Goal: Task Accomplishment & Management: Use online tool/utility

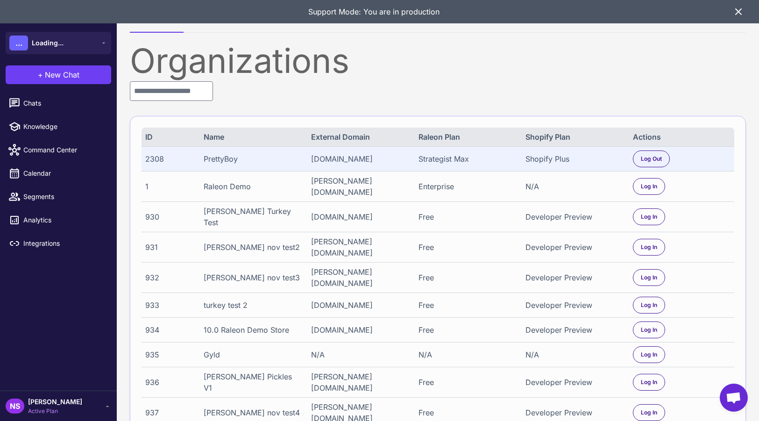
click at [739, 7] on icon at bounding box center [738, 11] width 11 height 11
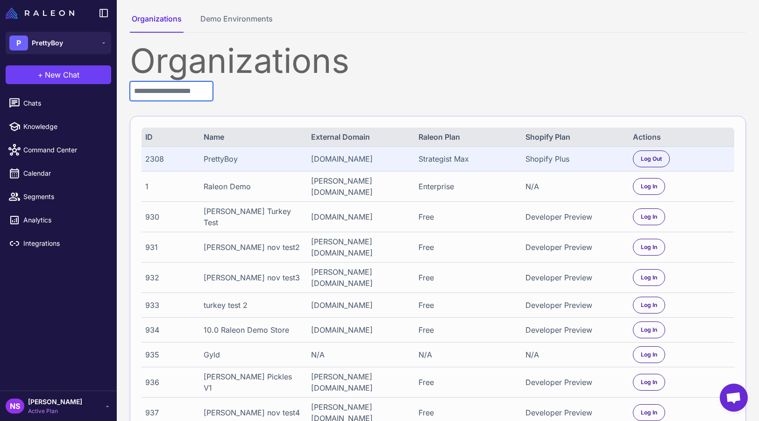
click at [196, 91] on input "text" at bounding box center [171, 91] width 83 height 20
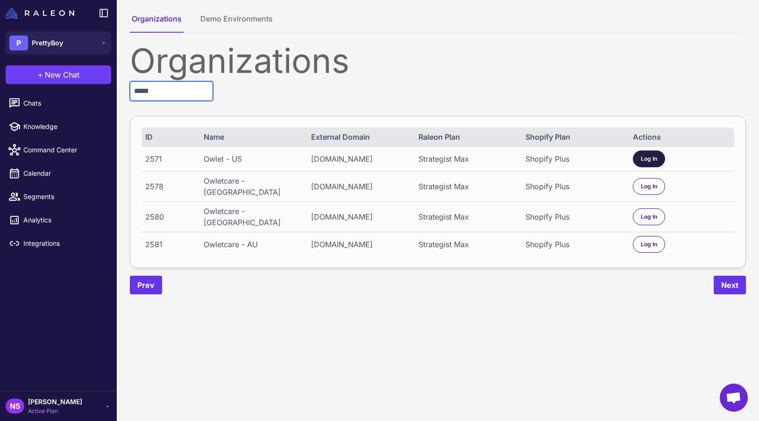
type input "*****"
click at [654, 161] on span "Log In" at bounding box center [649, 159] width 16 height 8
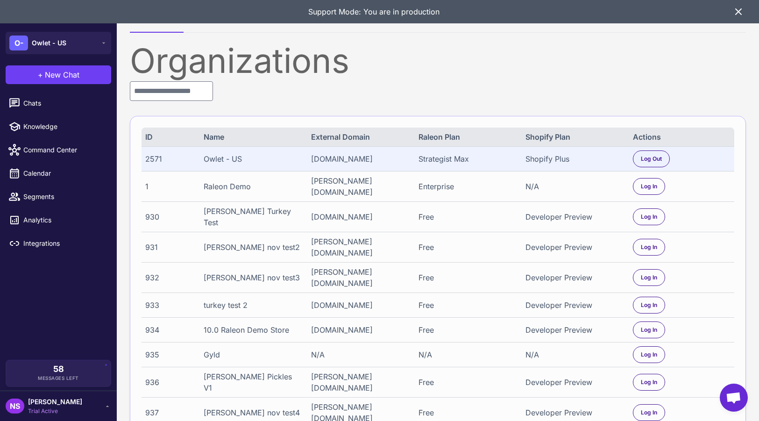
click at [733, 9] on icon at bounding box center [738, 11] width 11 height 11
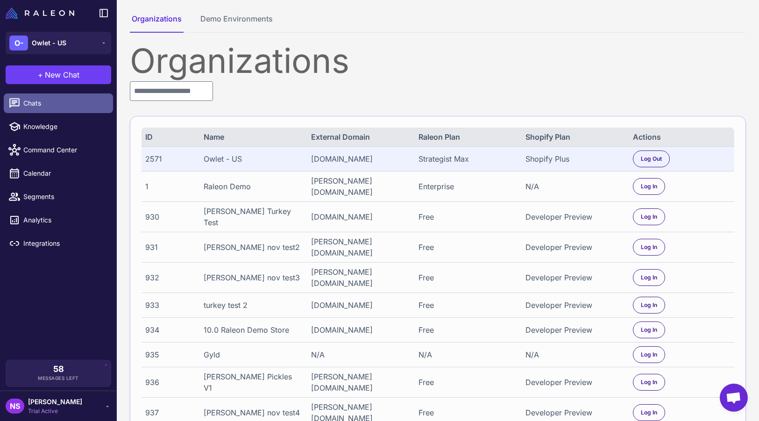
click at [38, 108] on span "Chats" at bounding box center [64, 103] width 82 height 10
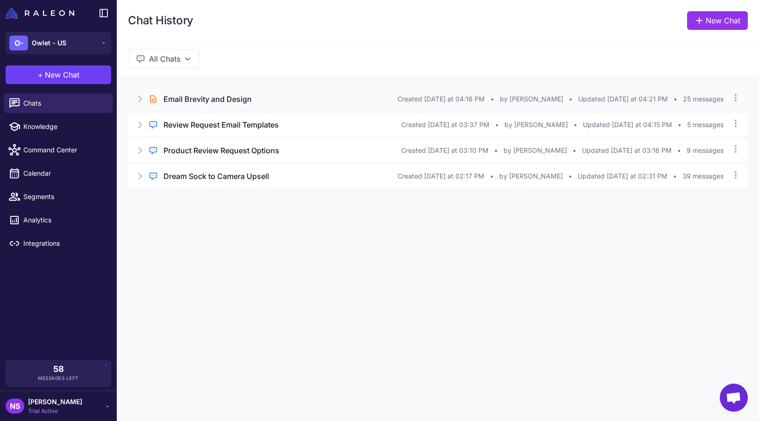
click at [217, 97] on h3 "Email Brevity and Design" at bounding box center [207, 98] width 88 height 11
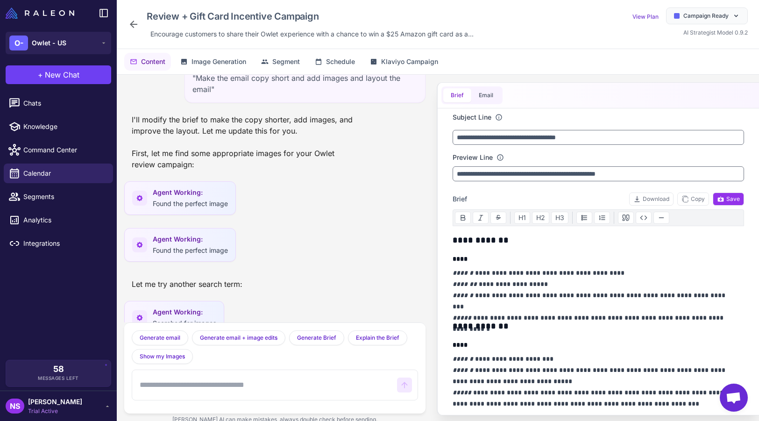
scroll to position [2312, 0]
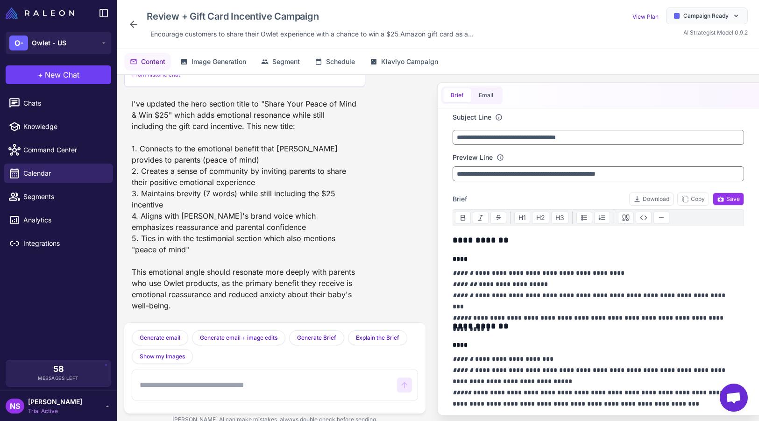
click at [131, 24] on icon at bounding box center [133, 24] width 7 height 7
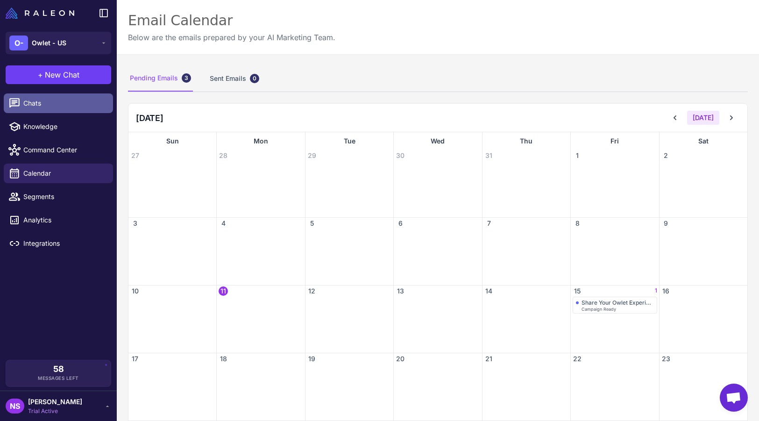
click at [31, 99] on span "Chats" at bounding box center [64, 103] width 82 height 10
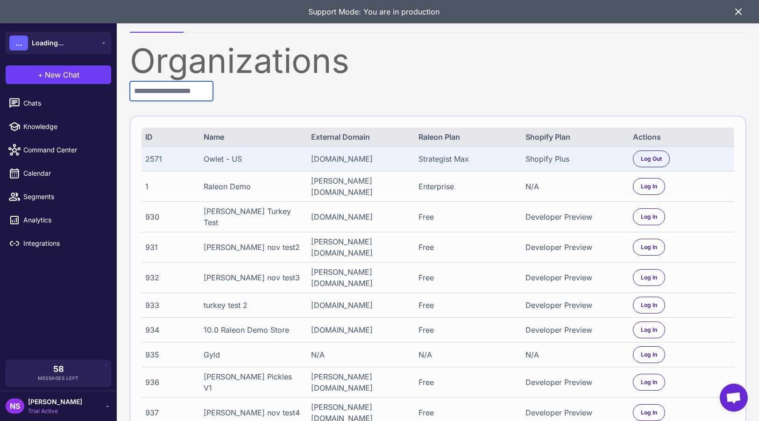
click at [207, 83] on input "text" at bounding box center [171, 91] width 83 height 20
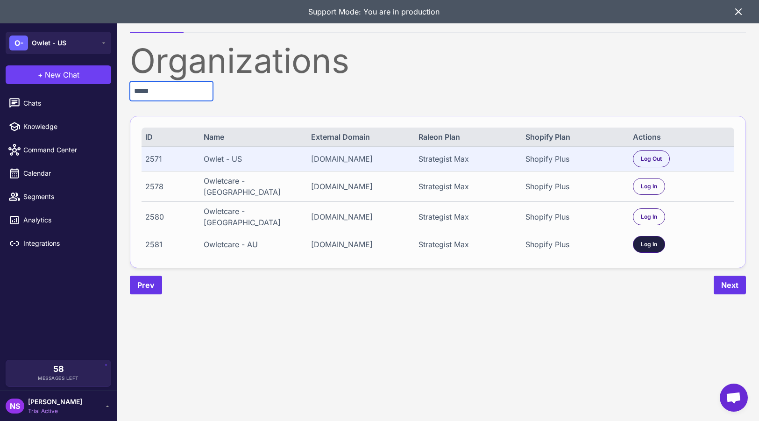
type input "*****"
click at [652, 242] on span "Log In" at bounding box center [649, 244] width 16 height 8
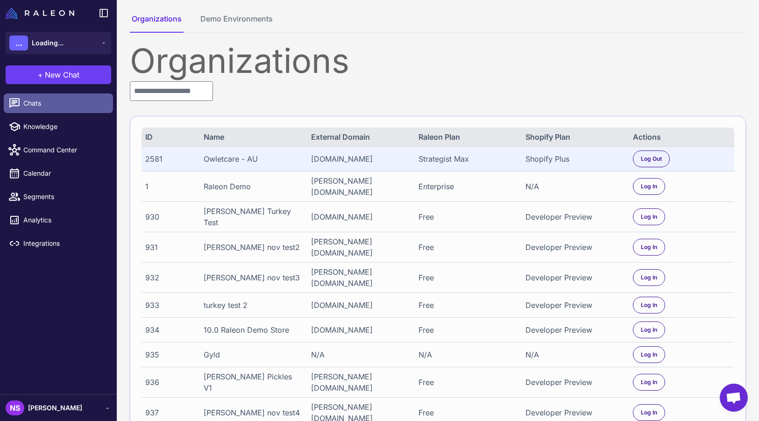
click at [39, 101] on span "Chats" at bounding box center [64, 103] width 82 height 10
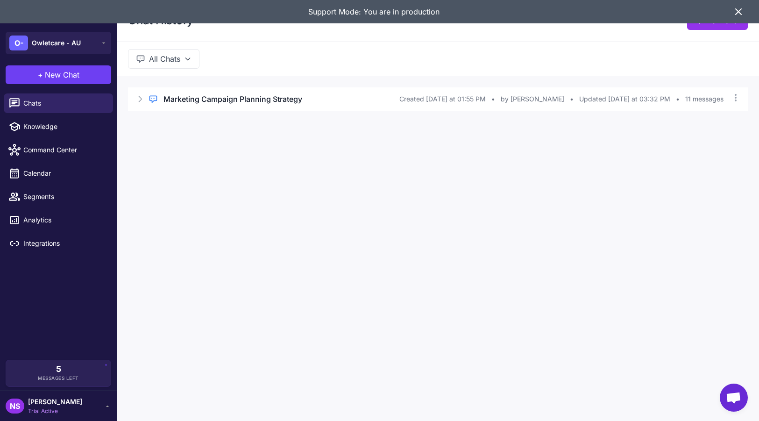
click at [739, 7] on icon at bounding box center [738, 11] width 11 height 11
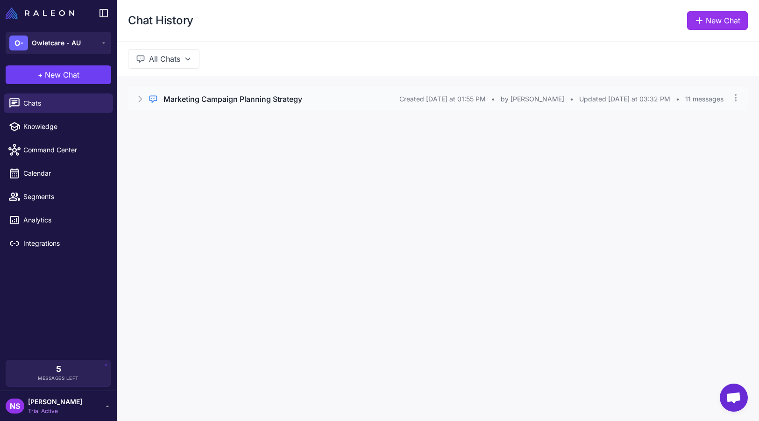
click at [213, 102] on h3 "Marketing Campaign Planning Strategy" at bounding box center [232, 98] width 139 height 11
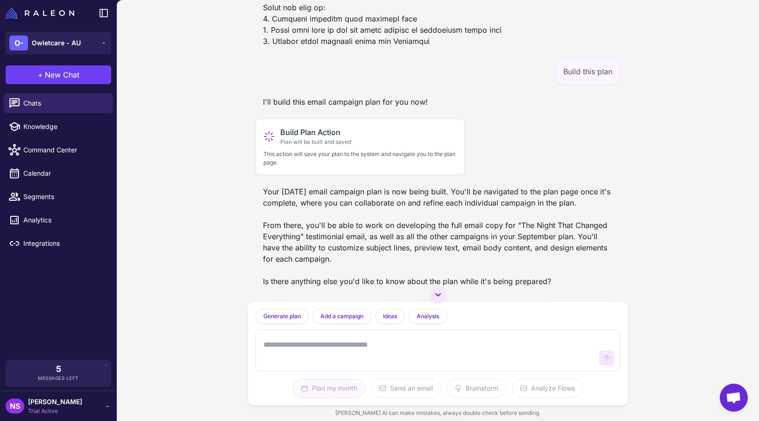
scroll to position [972, 0]
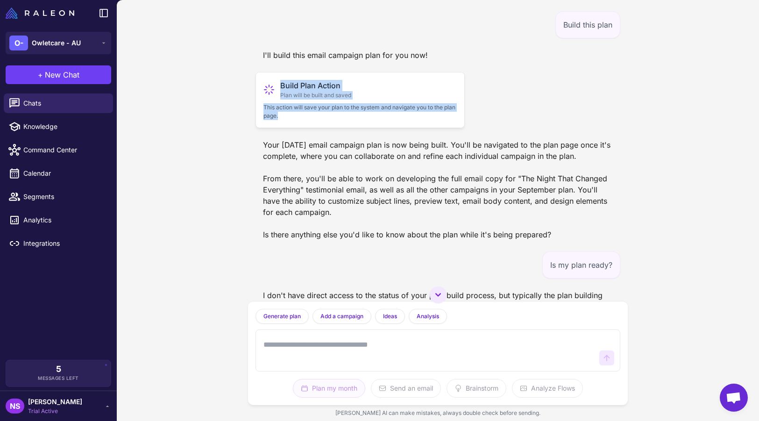
drag, startPoint x: 261, startPoint y: 175, endPoint x: 411, endPoint y: 217, distance: 156.2
click at [411, 128] on div "Build Plan Action Plan will be built and saved This action will save your plan …" at bounding box center [360, 100] width 209 height 56
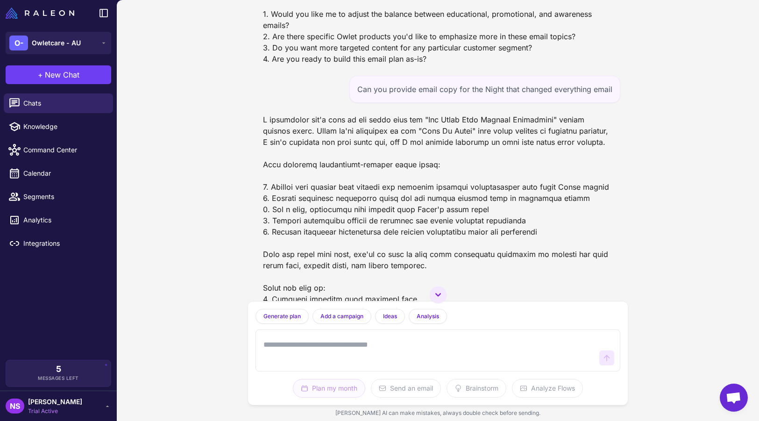
scroll to position [552, 0]
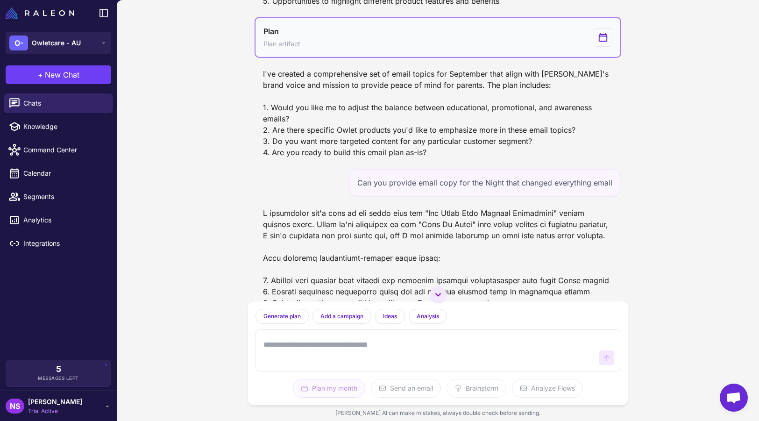
click at [404, 57] on button "Plan Plan artifact" at bounding box center [438, 37] width 365 height 39
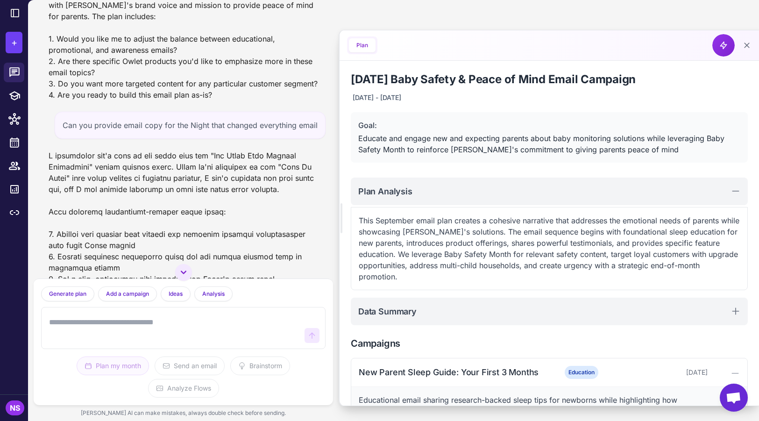
scroll to position [640, 0]
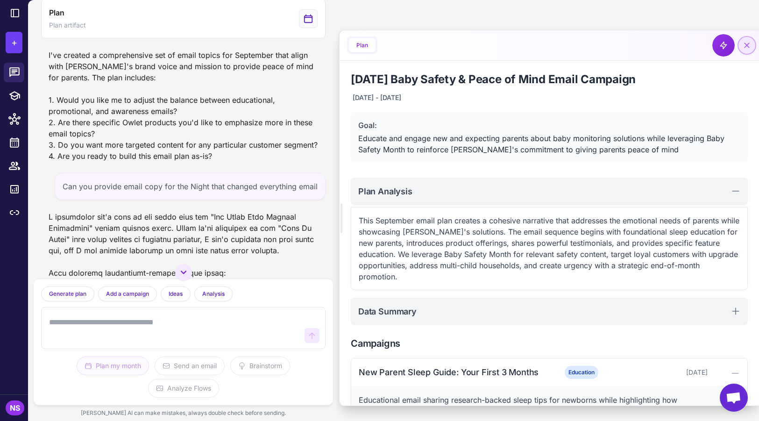
click at [748, 49] on icon at bounding box center [746, 45] width 9 height 9
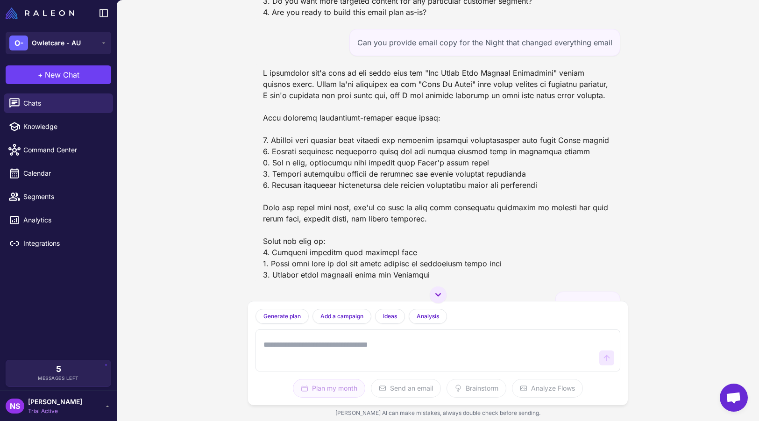
scroll to position [505, 0]
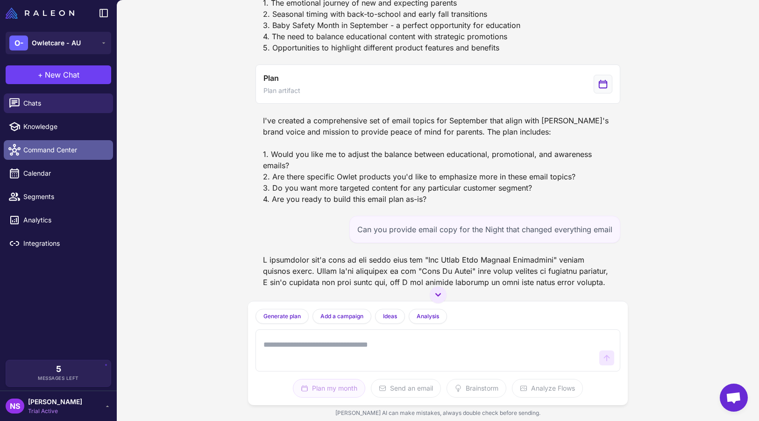
click at [71, 148] on span "Command Center" at bounding box center [64, 150] width 82 height 10
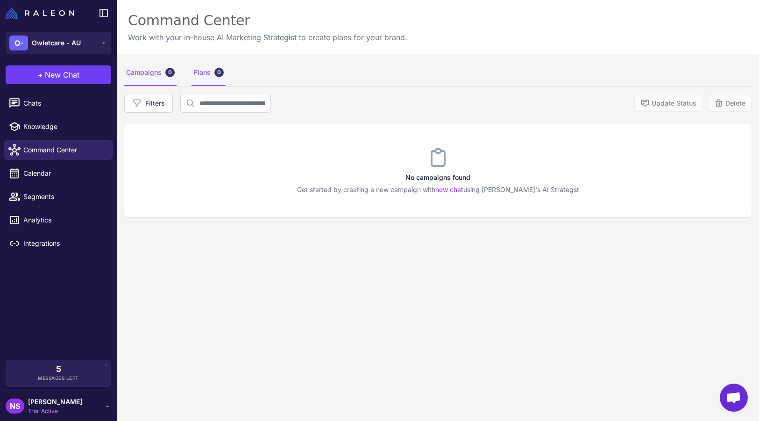
click at [199, 74] on div "Plans 0" at bounding box center [209, 73] width 34 height 26
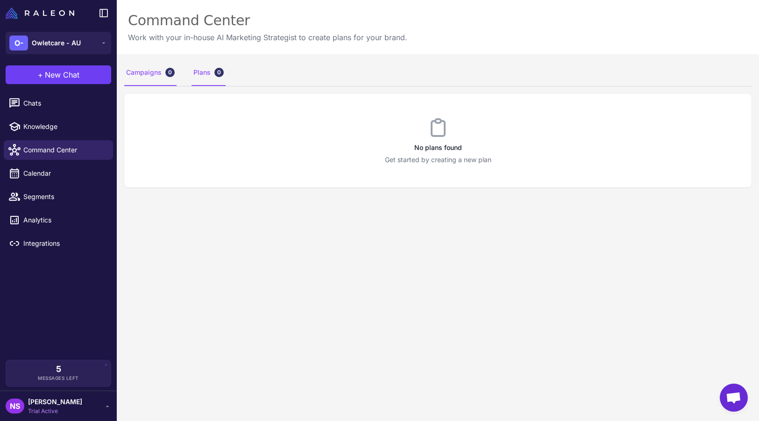
click at [146, 75] on div "Campaigns 0" at bounding box center [150, 73] width 52 height 26
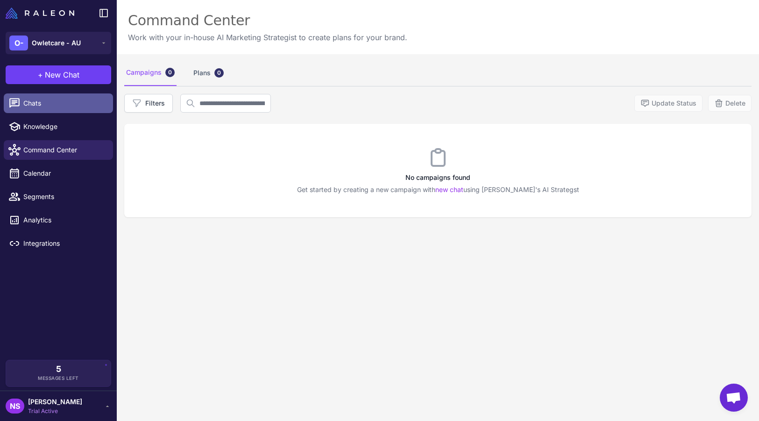
click at [48, 106] on span "Chats" at bounding box center [64, 103] width 82 height 10
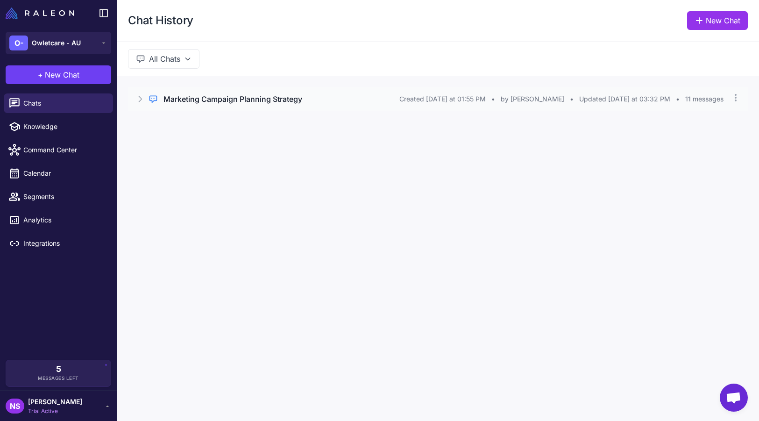
click at [212, 94] on h3 "Marketing Campaign Planning Strategy" at bounding box center [232, 98] width 139 height 11
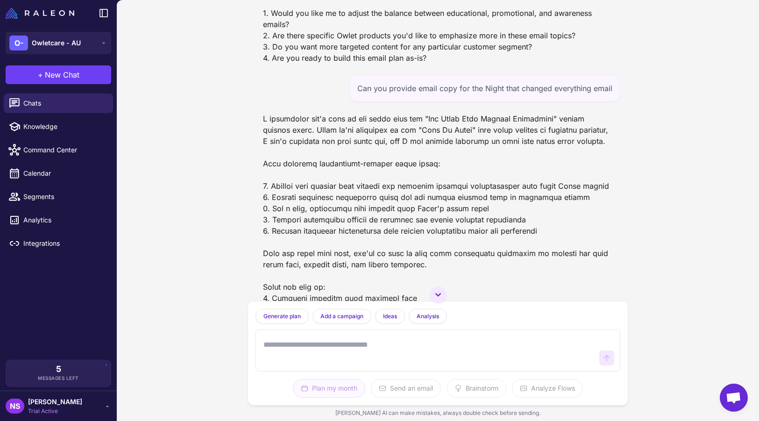
scroll to position [645, 0]
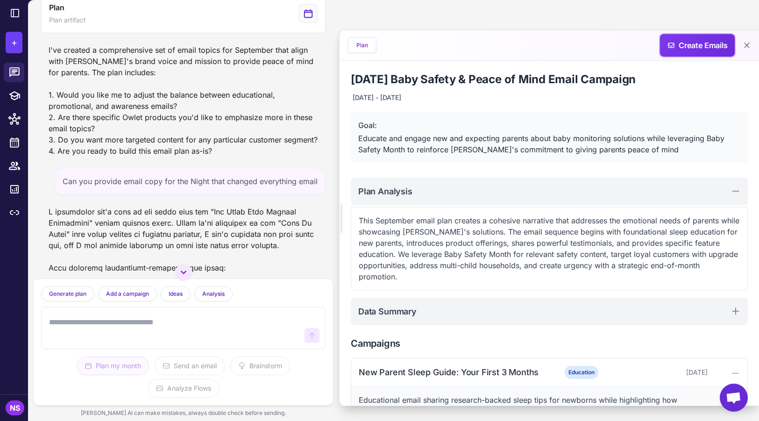
click at [694, 43] on span "Create Emails" at bounding box center [697, 45] width 83 height 23
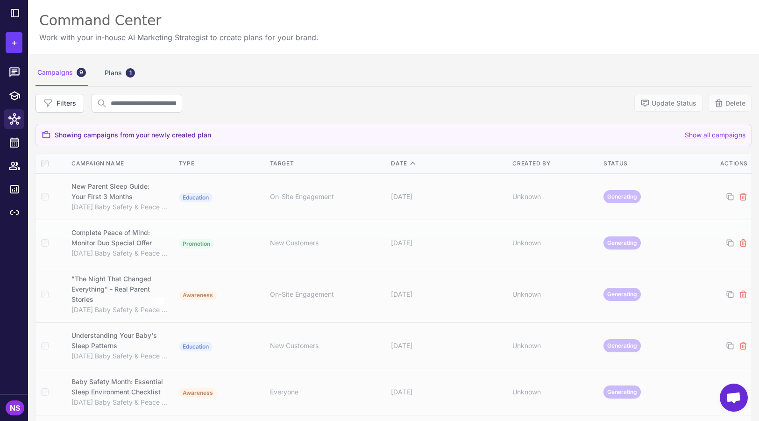
click at [385, 71] on div "Campaigns 9 Plans 1" at bounding box center [394, 73] width 716 height 26
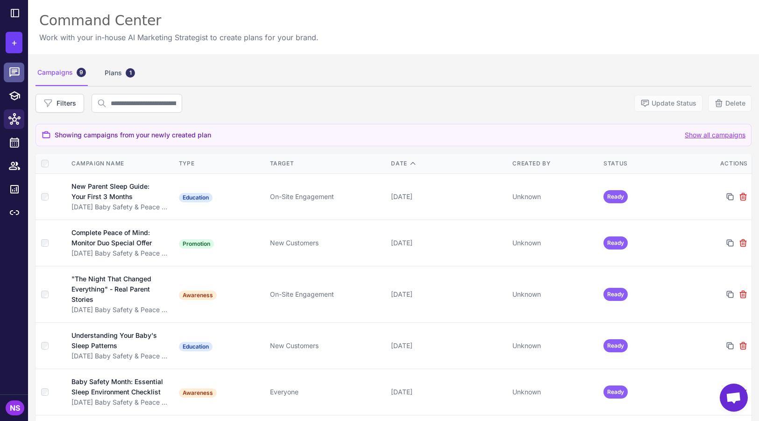
click at [12, 69] on icon at bounding box center [14, 72] width 12 height 12
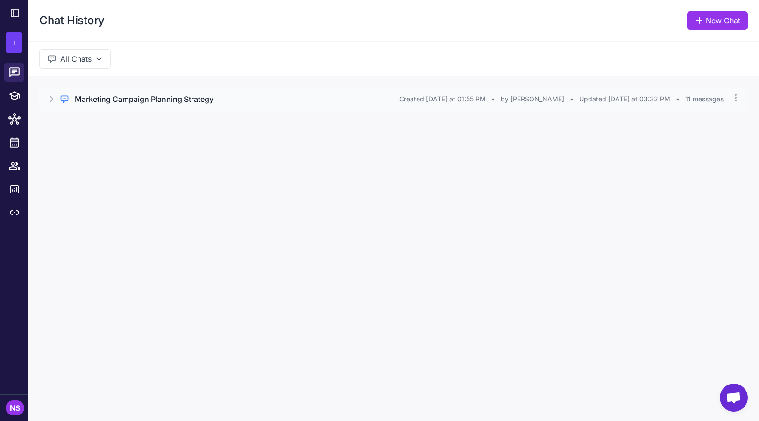
click at [96, 104] on h3 "Marketing Campaign Planning Strategy" at bounding box center [144, 98] width 139 height 11
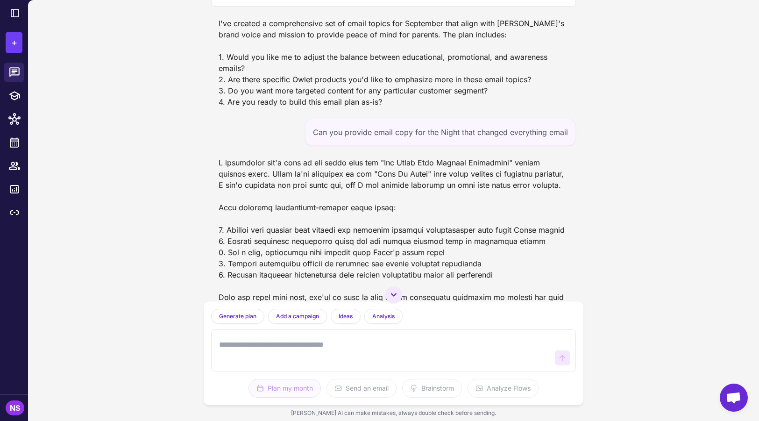
scroll to position [607, 0]
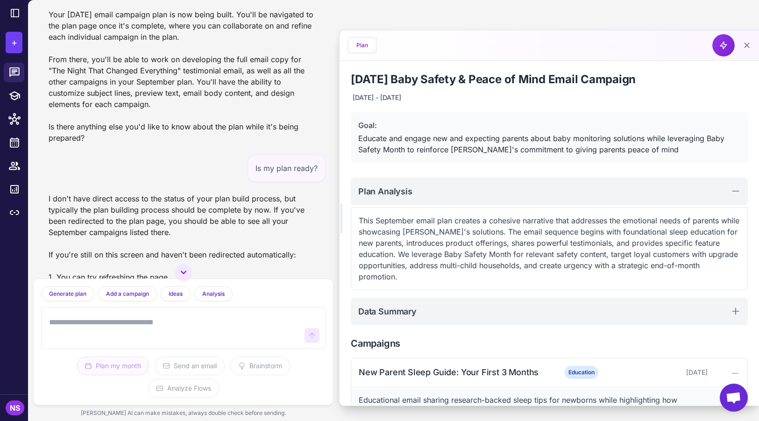
scroll to position [1247, 0]
